Goal: Transaction & Acquisition: Purchase product/service

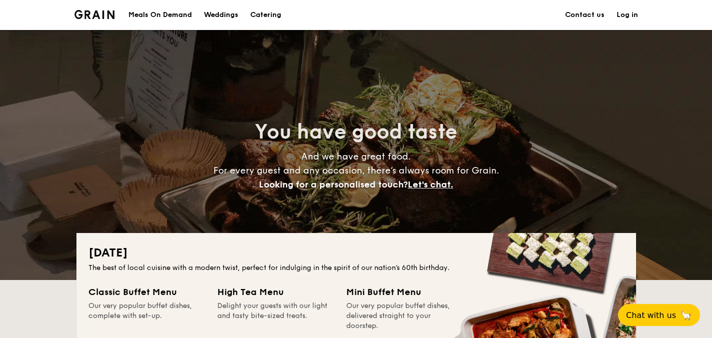
click at [155, 14] on div "Meals On Demand" at bounding box center [159, 15] width 63 height 30
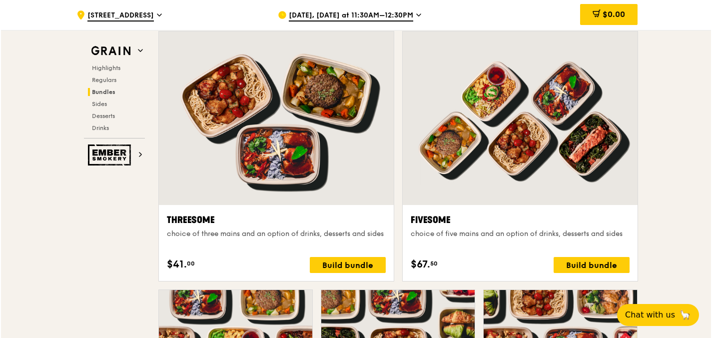
scroll to position [1741, 0]
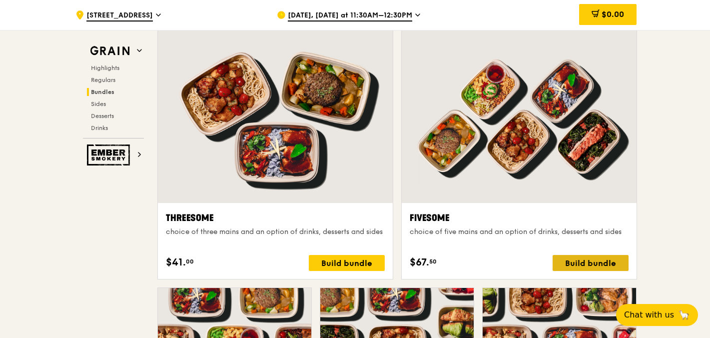
click at [565, 261] on div "Build bundle" at bounding box center [591, 263] width 76 height 16
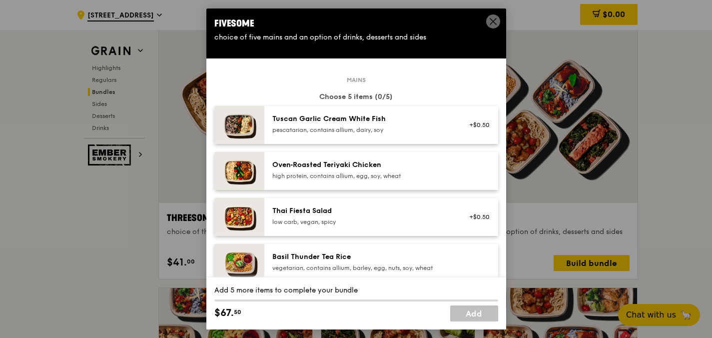
click at [442, 127] on div "pescatarian, contains allium, dairy, soy" at bounding box center [361, 130] width 179 height 8
click at [431, 159] on div "Oven‑Roasted Teriyaki Chicken high protein, contains allium, egg, soy, wheat" at bounding box center [381, 171] width 234 height 38
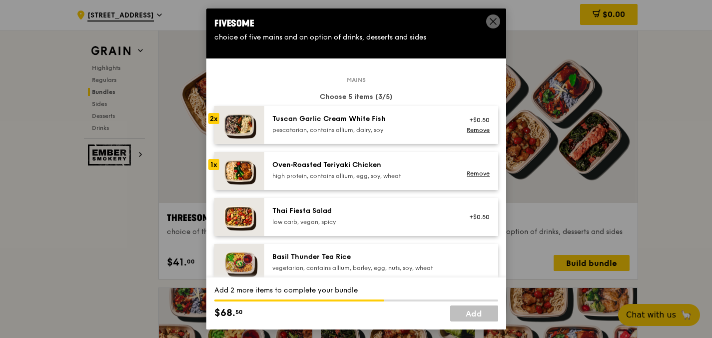
click at [431, 159] on div "Oven‑Roasted Teriyaki Chicken high protein, contains allium, egg, soy, wheat Re…" at bounding box center [381, 171] width 234 height 38
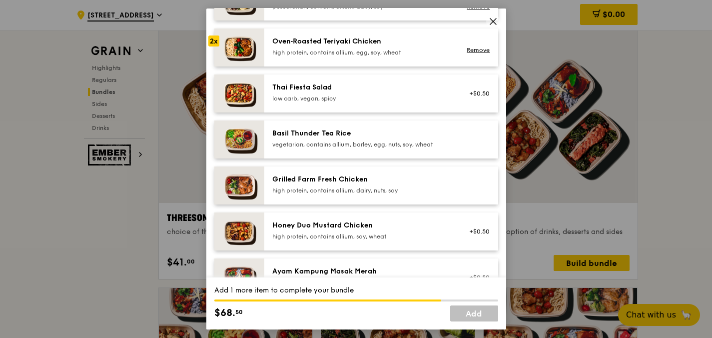
scroll to position [124, 0]
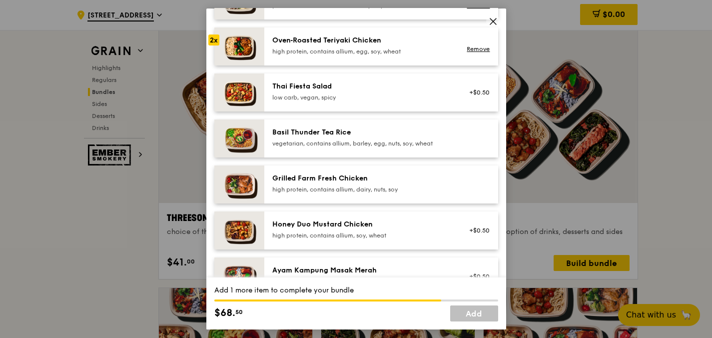
click at [410, 228] on div "Honey Duo Mustard Chicken" at bounding box center [361, 224] width 179 height 10
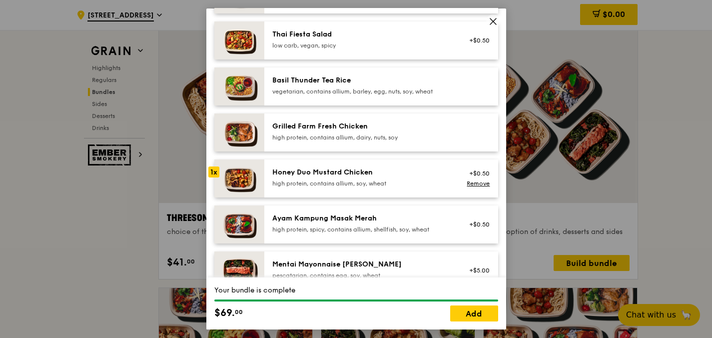
scroll to position [177, 0]
click at [472, 313] on link "Add" at bounding box center [474, 313] width 48 height 16
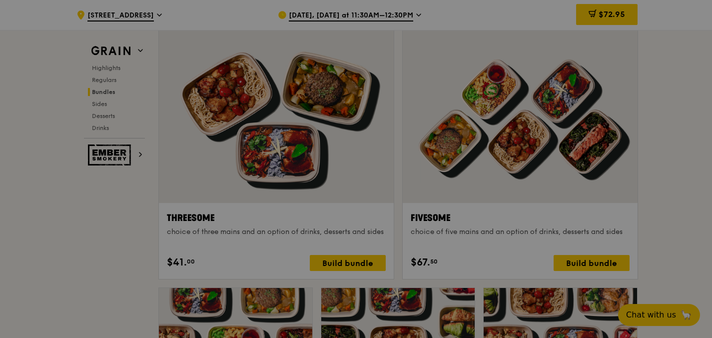
scroll to position [1741, 0]
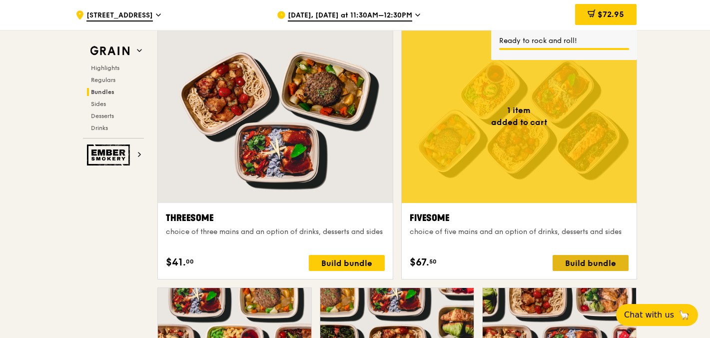
click at [595, 264] on div "Build bundle" at bounding box center [591, 263] width 76 height 16
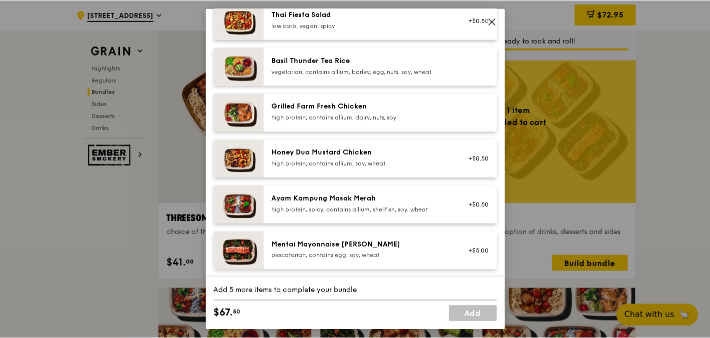
scroll to position [198, 0]
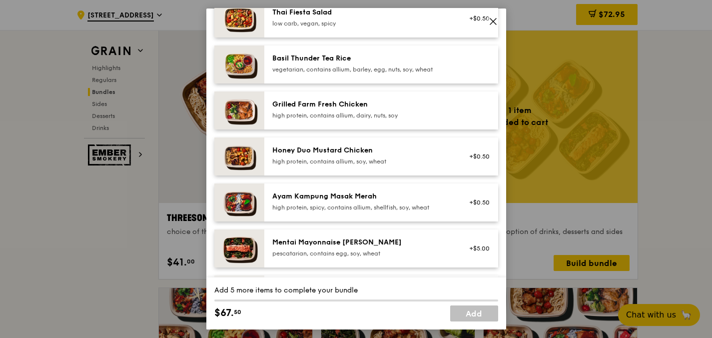
click at [365, 143] on div "Honey Duo Mustard Chicken high protein, contains allium, soy, wheat +$0.50" at bounding box center [381, 156] width 234 height 38
click at [349, 195] on div "Ayam Kampung Masak Merah" at bounding box center [361, 196] width 179 height 10
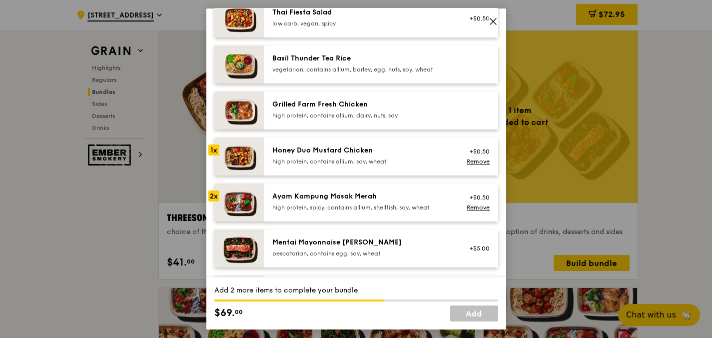
click at [341, 243] on div "Mentai Mayonnaise [PERSON_NAME]" at bounding box center [361, 242] width 179 height 10
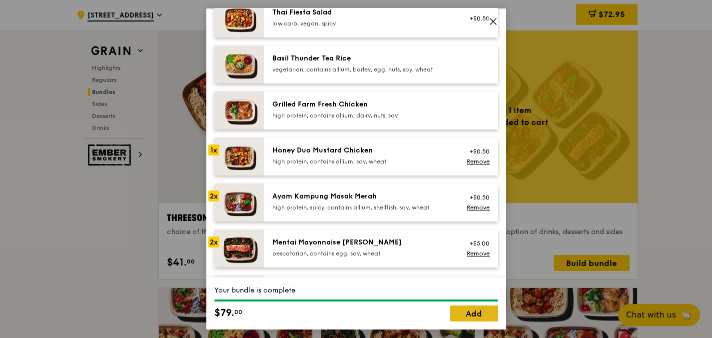
click at [474, 310] on link "Add" at bounding box center [474, 313] width 48 height 16
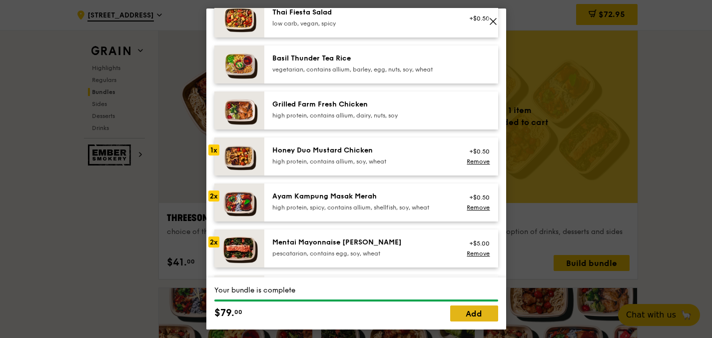
click at [474, 310] on link "Add" at bounding box center [474, 313] width 48 height 16
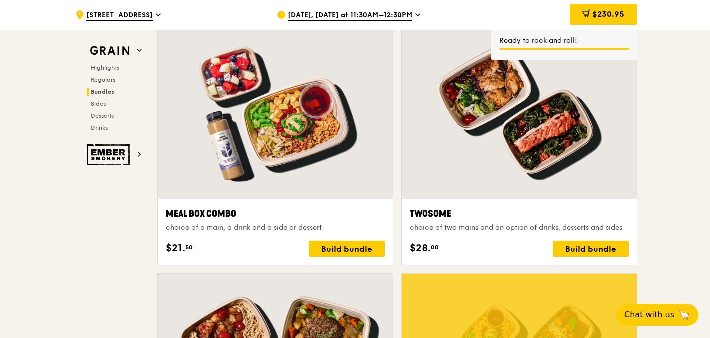
scroll to position [1495, 0]
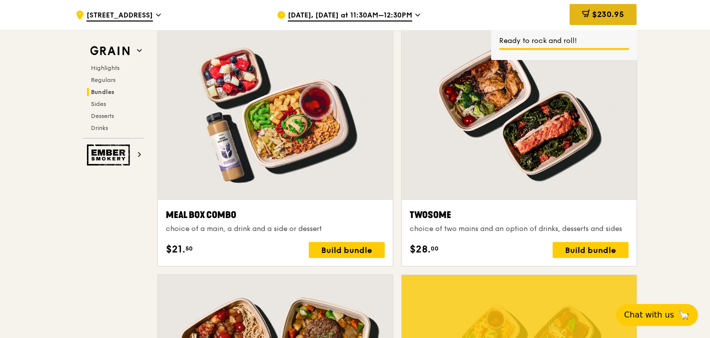
click at [609, 9] on div "$230.95" at bounding box center [603, 14] width 67 height 21
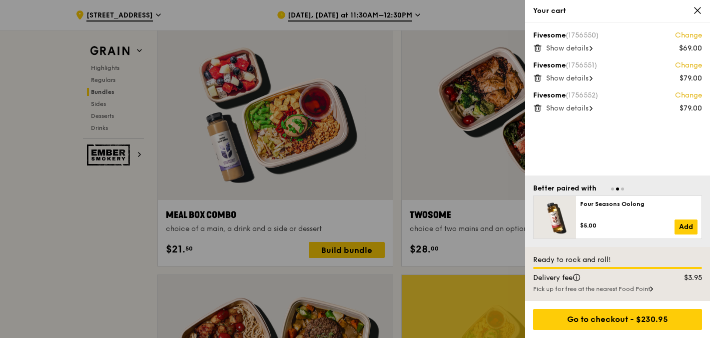
click at [592, 50] on icon at bounding box center [591, 48] width 2 height 4
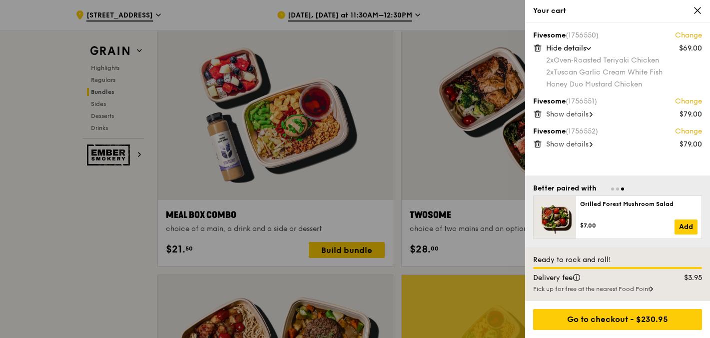
click at [596, 114] on div "Show details" at bounding box center [624, 114] width 156 height 10
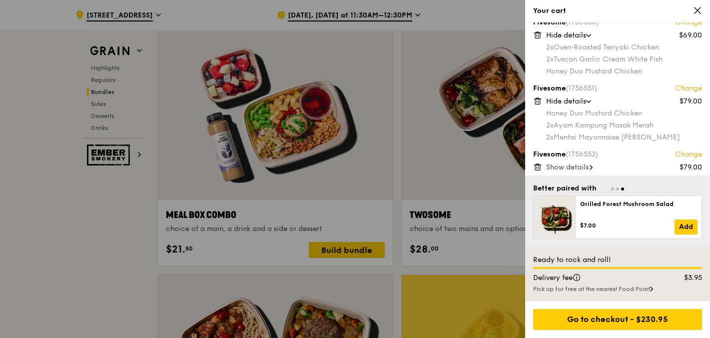
scroll to position [17, 0]
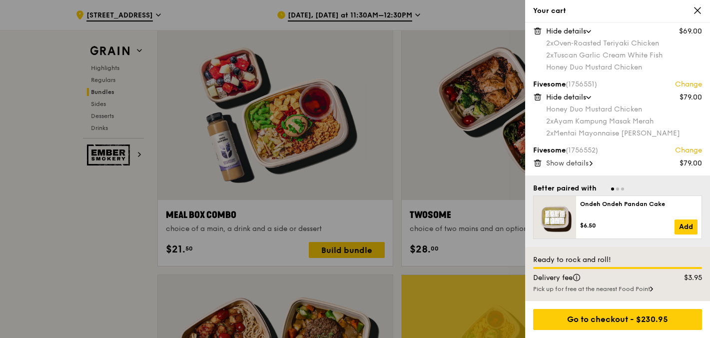
click at [596, 162] on div "Show details" at bounding box center [624, 163] width 156 height 10
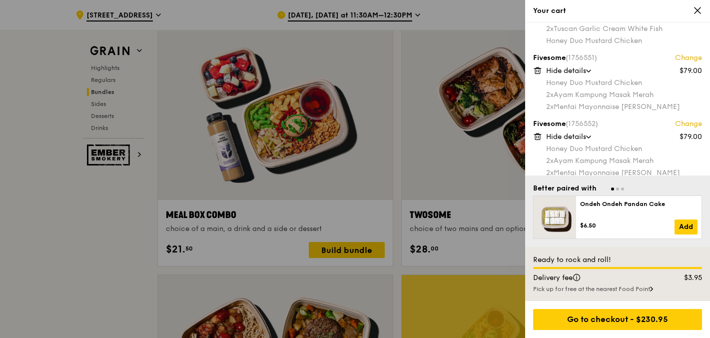
scroll to position [53, 0]
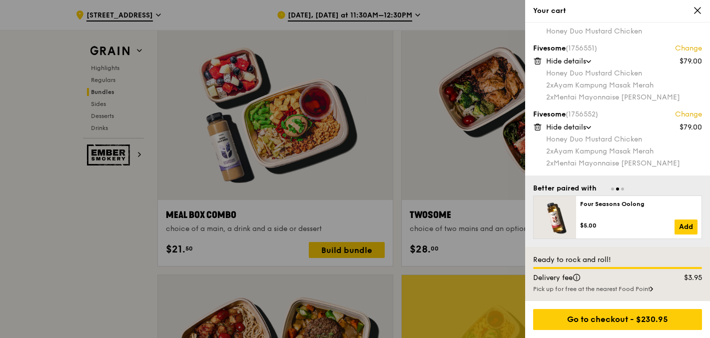
click at [539, 128] on icon at bounding box center [539, 127] width 0 height 2
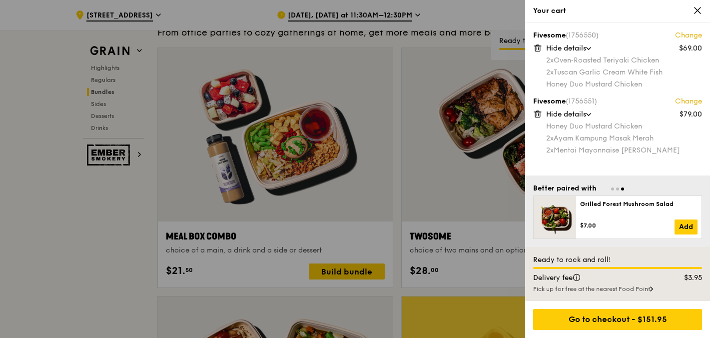
scroll to position [1469, 0]
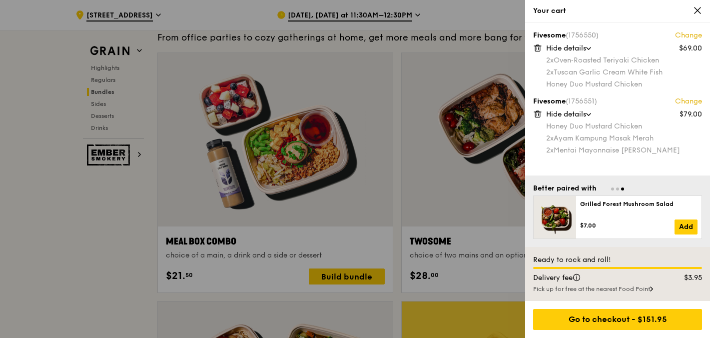
click at [699, 11] on icon at bounding box center [697, 10] width 9 height 9
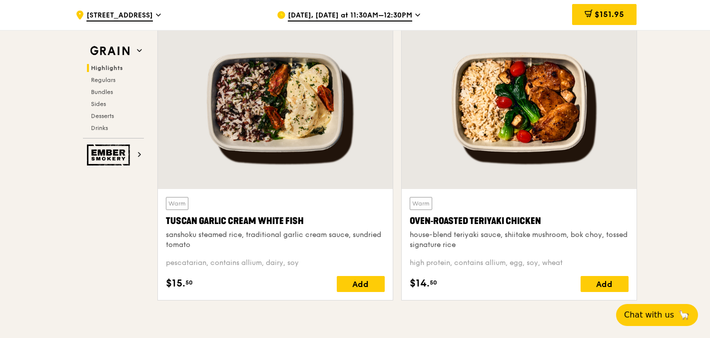
scroll to position [348, 0]
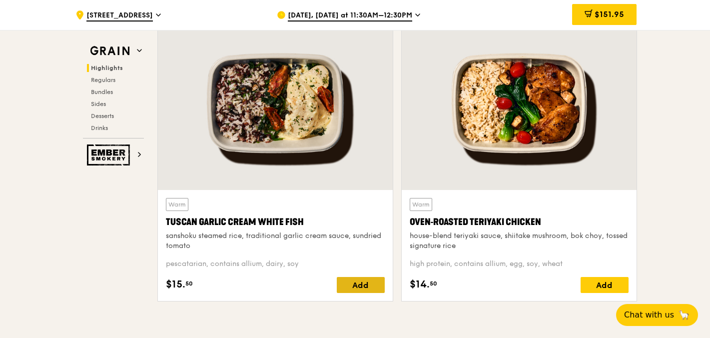
click at [359, 286] on div "Add" at bounding box center [361, 285] width 48 height 16
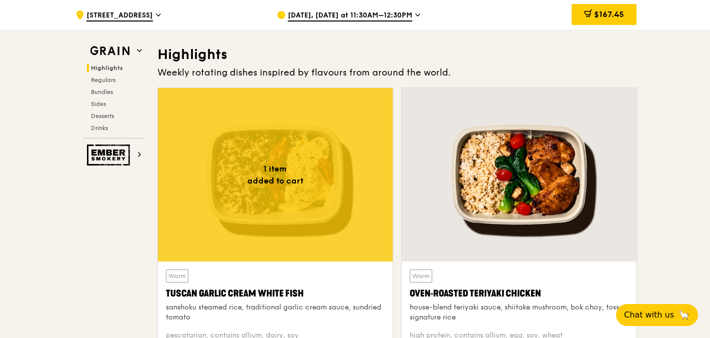
scroll to position [277, 0]
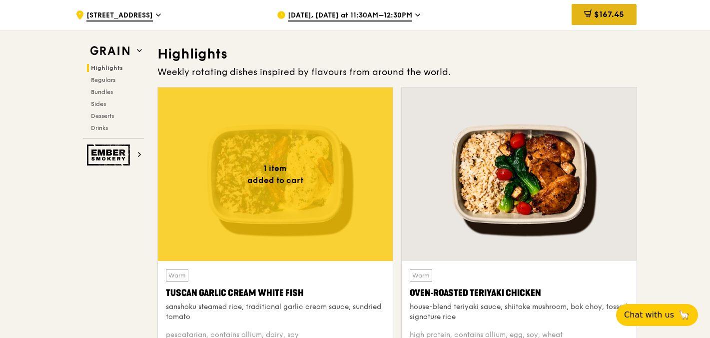
click at [609, 6] on div "$167.45" at bounding box center [604, 14] width 65 height 21
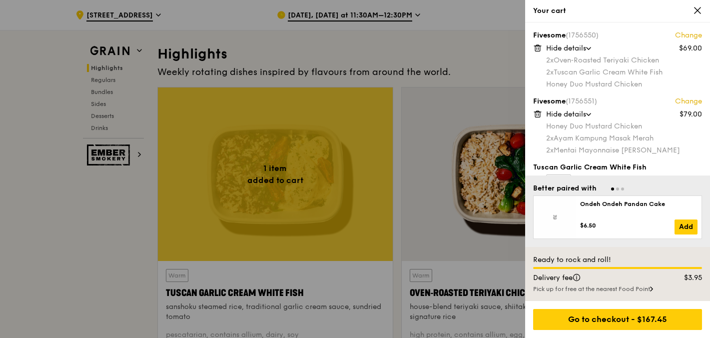
scroll to position [20, 0]
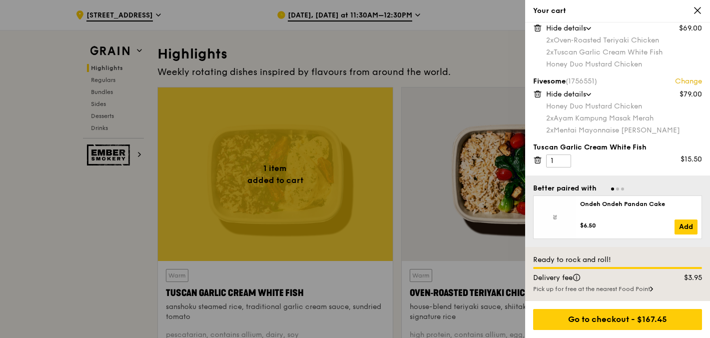
click at [535, 163] on icon at bounding box center [537, 159] width 9 height 9
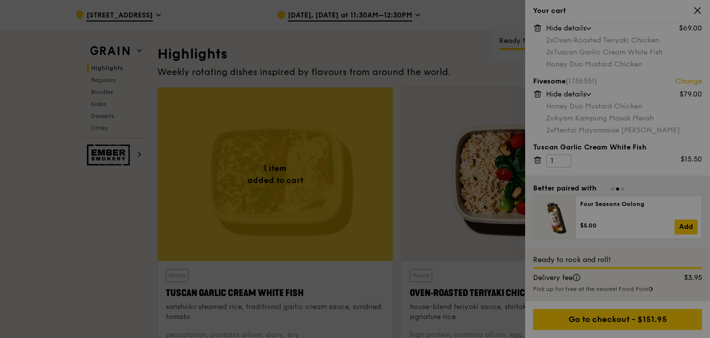
scroll to position [0, 0]
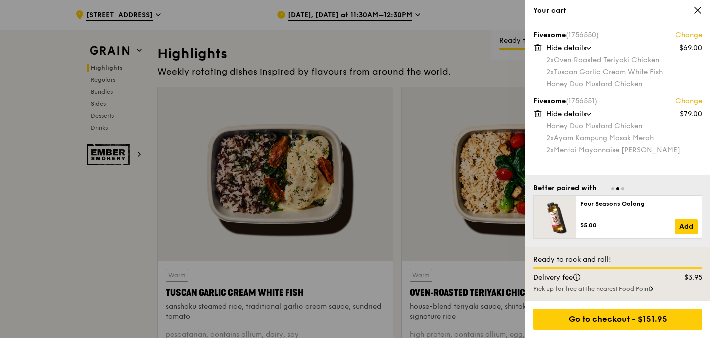
click at [701, 11] on icon at bounding box center [697, 10] width 9 height 9
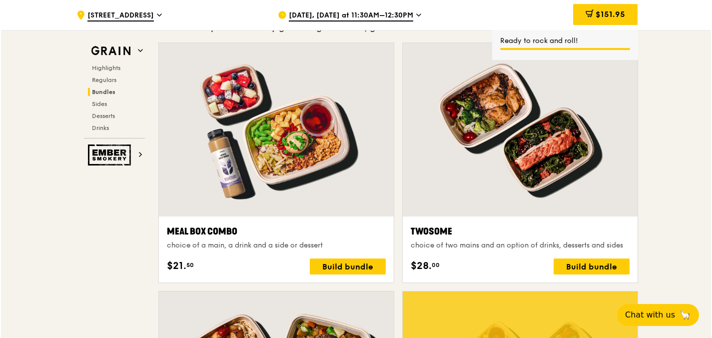
scroll to position [1492, 0]
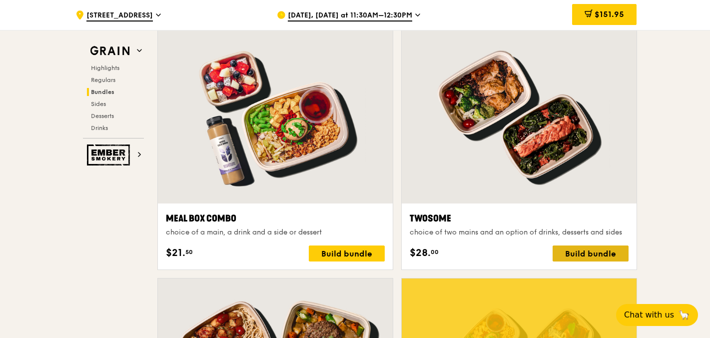
click at [573, 250] on div "Build bundle" at bounding box center [591, 253] width 76 height 16
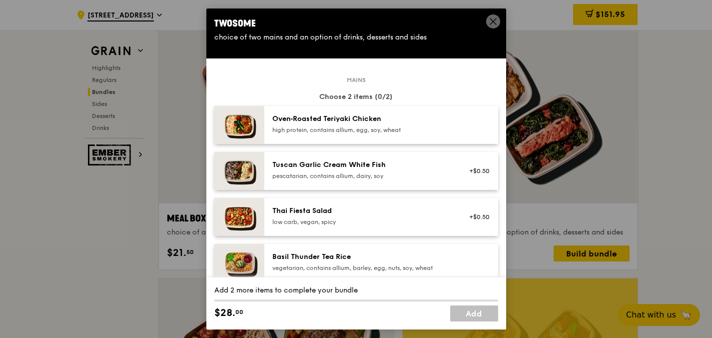
click at [320, 178] on div "pescatarian, contains allium, dairy, soy" at bounding box center [361, 176] width 179 height 8
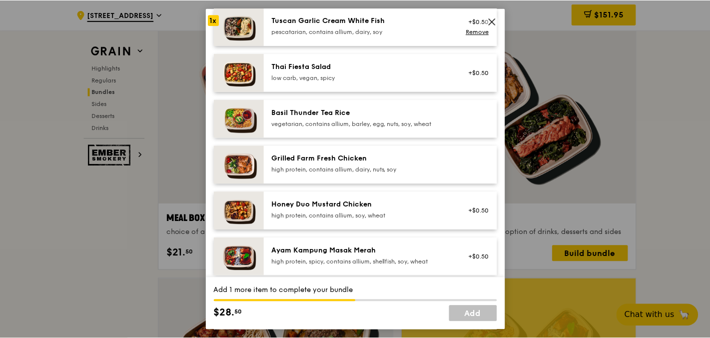
scroll to position [145, 0]
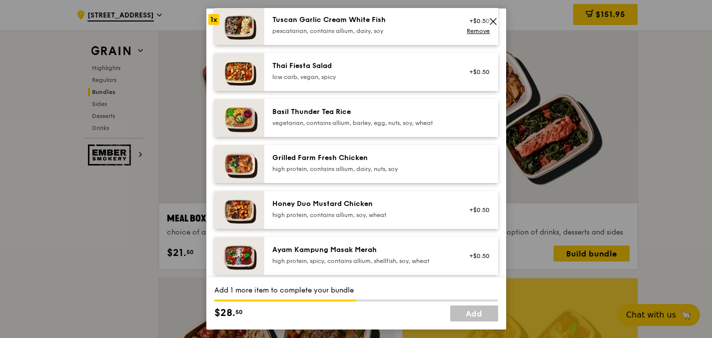
click at [335, 164] on div "Grilled Farm Fresh Chicken high protein, contains allium, dairy, nuts, soy" at bounding box center [361, 163] width 179 height 20
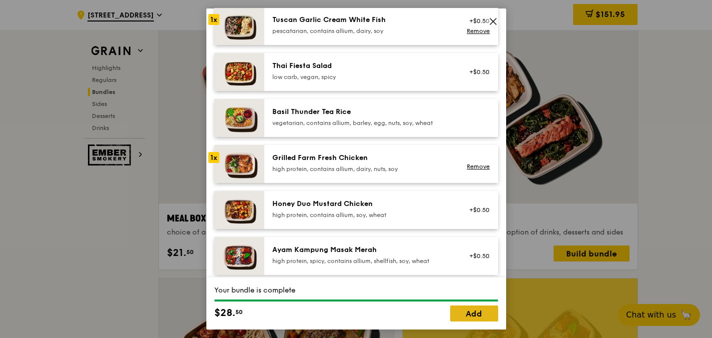
click at [457, 313] on link "Add" at bounding box center [474, 313] width 48 height 16
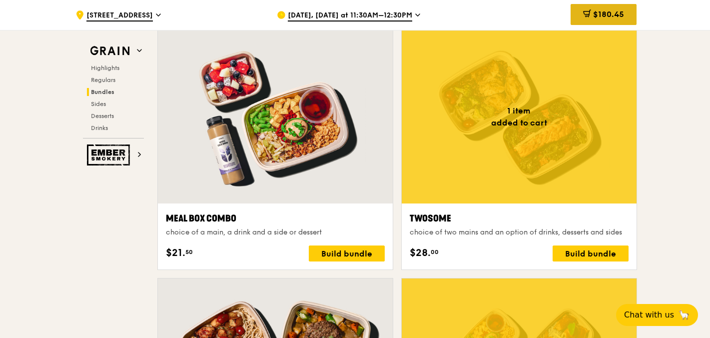
click at [604, 9] on span "$180.45" at bounding box center [608, 13] width 31 height 9
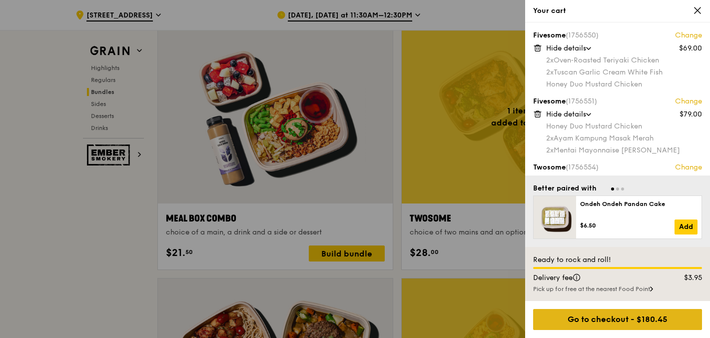
click at [642, 326] on div "Go to checkout - $180.45" at bounding box center [617, 319] width 169 height 21
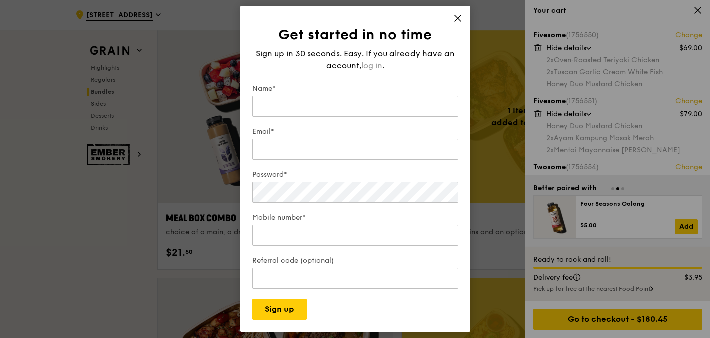
click at [365, 63] on span "log in" at bounding box center [371, 66] width 21 height 12
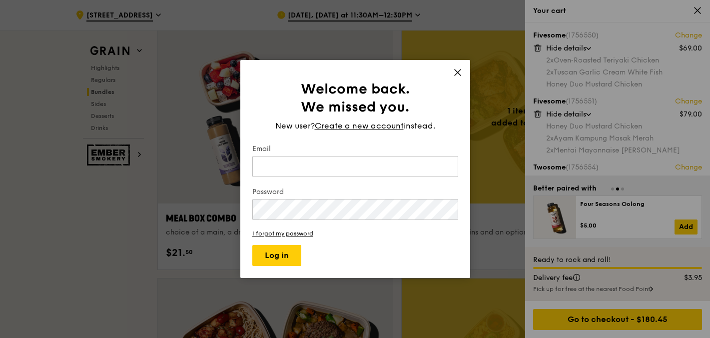
type input "[EMAIL_ADDRESS][DOMAIN_NAME]"
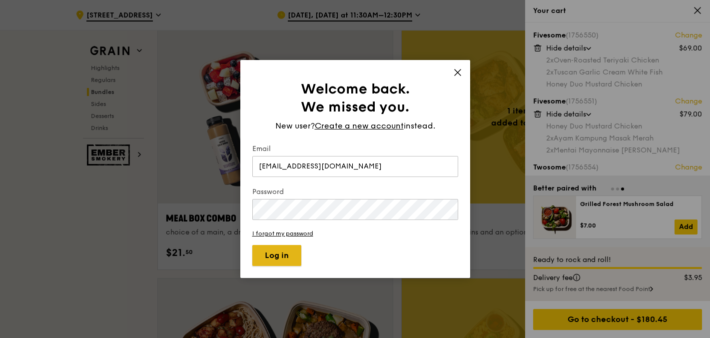
click at [290, 257] on button "Log in" at bounding box center [276, 255] width 49 height 21
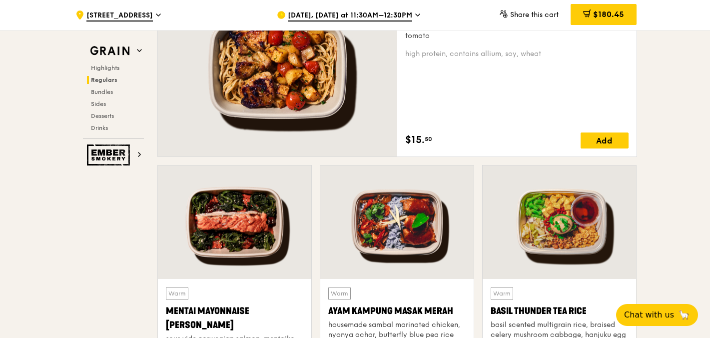
scroll to position [763, 0]
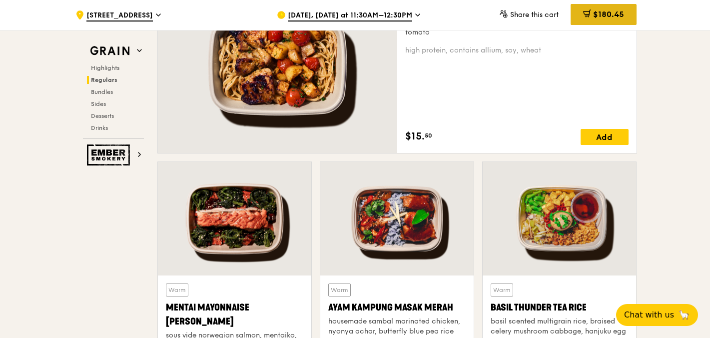
click at [593, 16] on span "$180.45" at bounding box center [608, 13] width 31 height 9
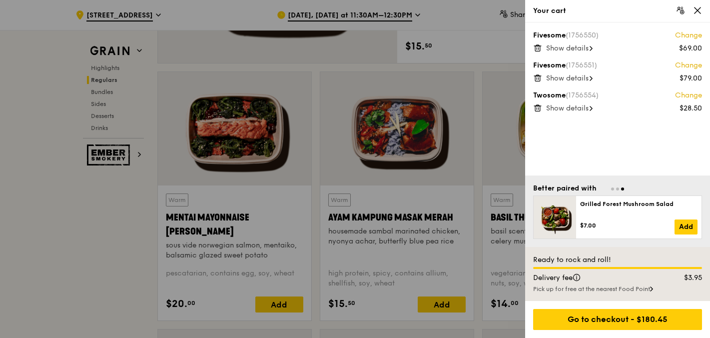
scroll to position [851, 0]
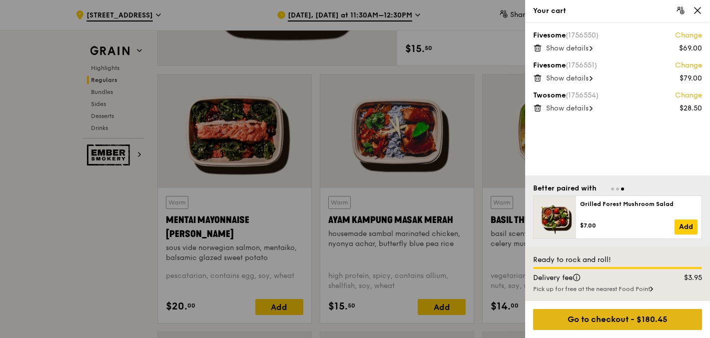
click at [597, 318] on div "Go to checkout - $180.45" at bounding box center [617, 319] width 169 height 21
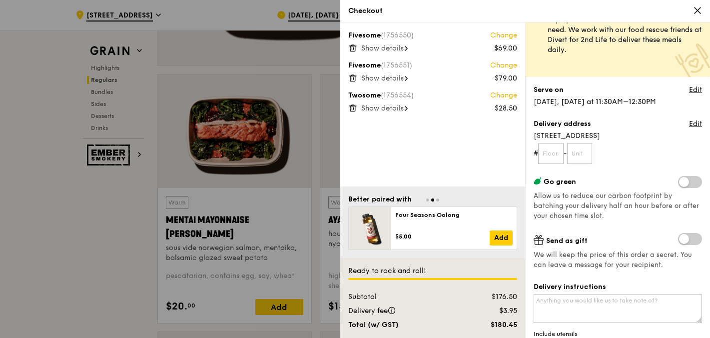
scroll to position [32, 0]
click at [693, 120] on link "Edit" at bounding box center [695, 123] width 13 height 10
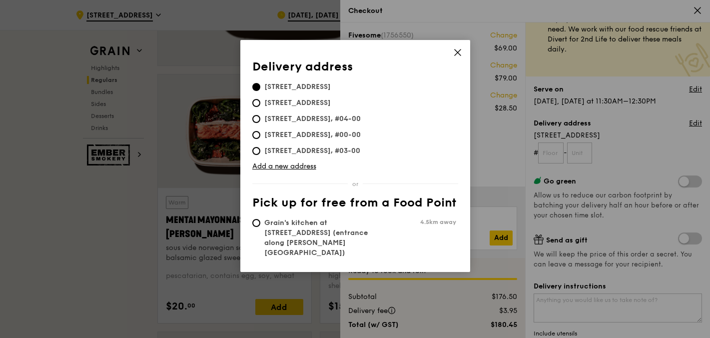
scroll to position [0, 0]
click at [458, 56] on icon at bounding box center [457, 52] width 9 height 9
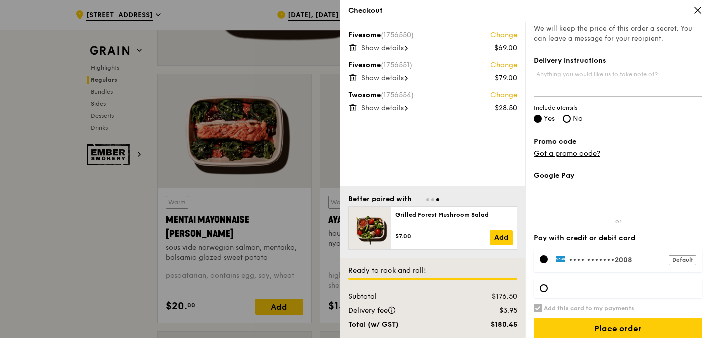
scroll to position [212, 0]
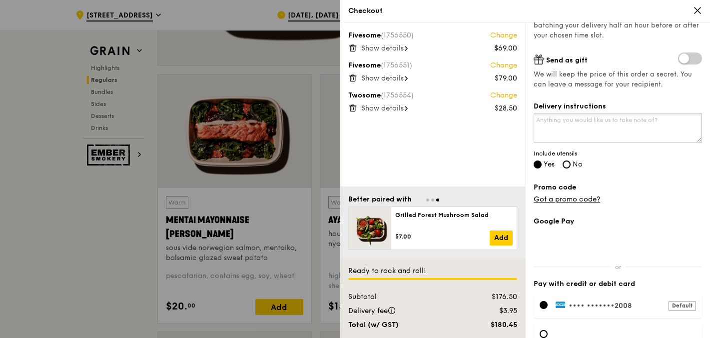
click at [560, 121] on textarea "Delivery instructions" at bounding box center [618, 127] width 168 height 29
type textarea "P"
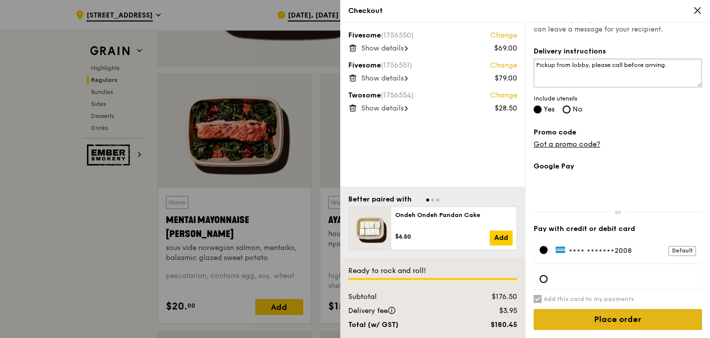
type textarea "Pickup from lobby, please call before arrving."
click at [556, 320] on input "Place order" at bounding box center [618, 319] width 168 height 21
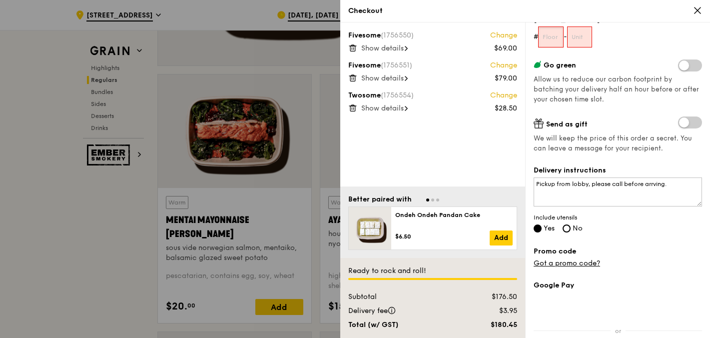
click at [549, 37] on input "text" at bounding box center [550, 36] width 25 height 21
type input "00"
click at [581, 34] on input "text" at bounding box center [579, 36] width 25 height 21
type input "00"
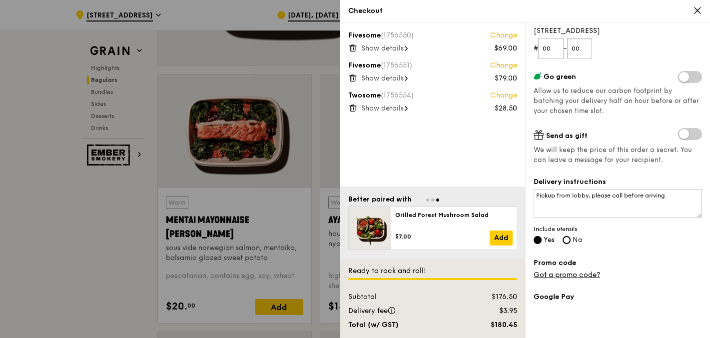
scroll to position [267, 0]
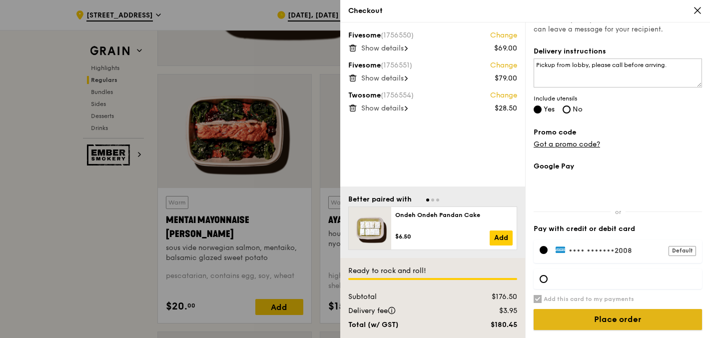
click at [559, 319] on input "Place order" at bounding box center [618, 319] width 168 height 21
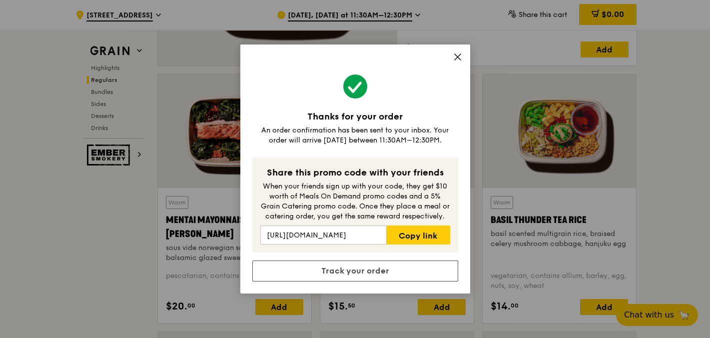
click at [461, 51] on div "Thanks for your order An order confirmation has been sent to your inbox. Your o…" at bounding box center [355, 168] width 230 height 249
click at [456, 57] on icon at bounding box center [457, 56] width 9 height 9
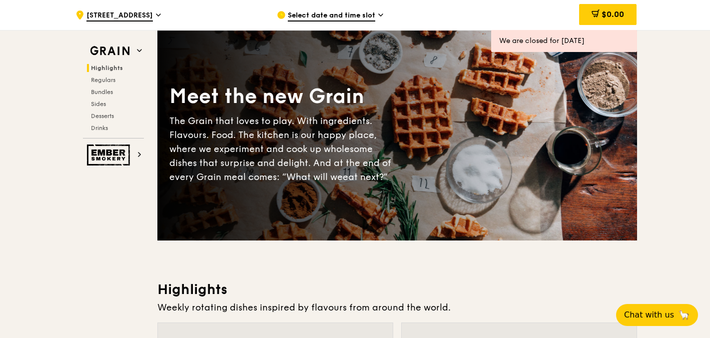
scroll to position [41, 0]
